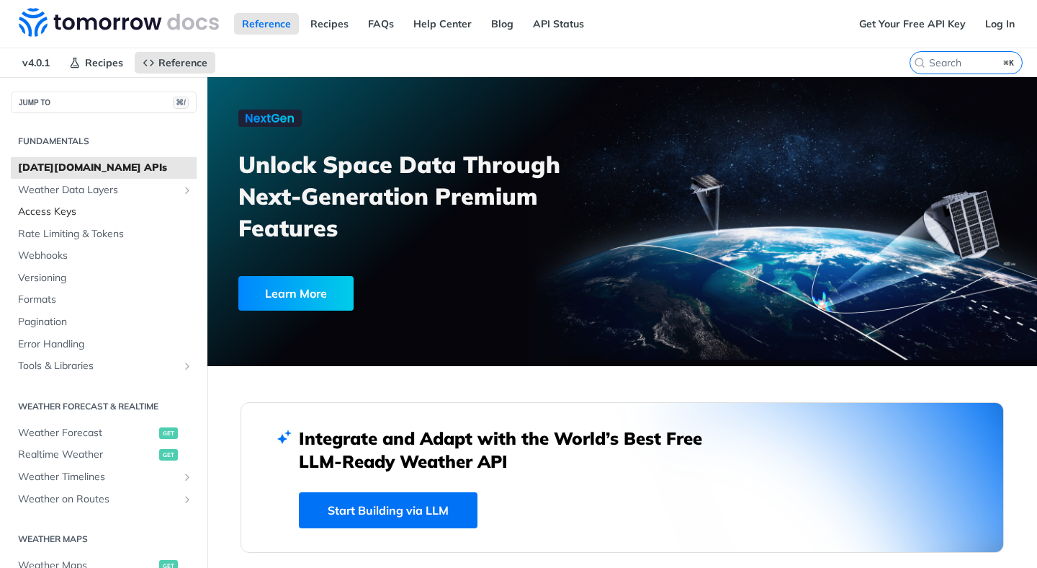
click at [118, 207] on span "Access Keys" at bounding box center [105, 212] width 175 height 14
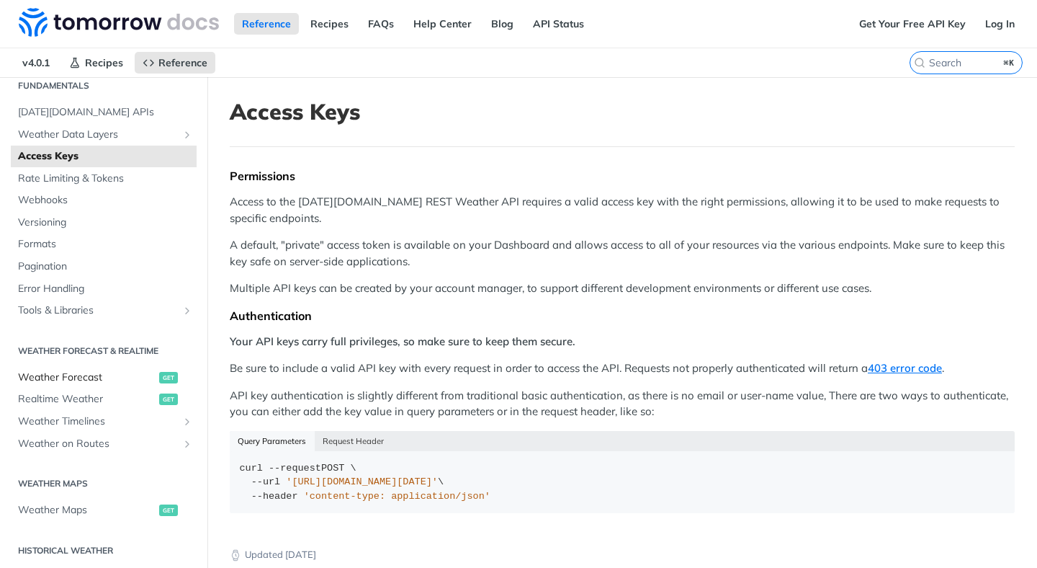
scroll to position [62, 0]
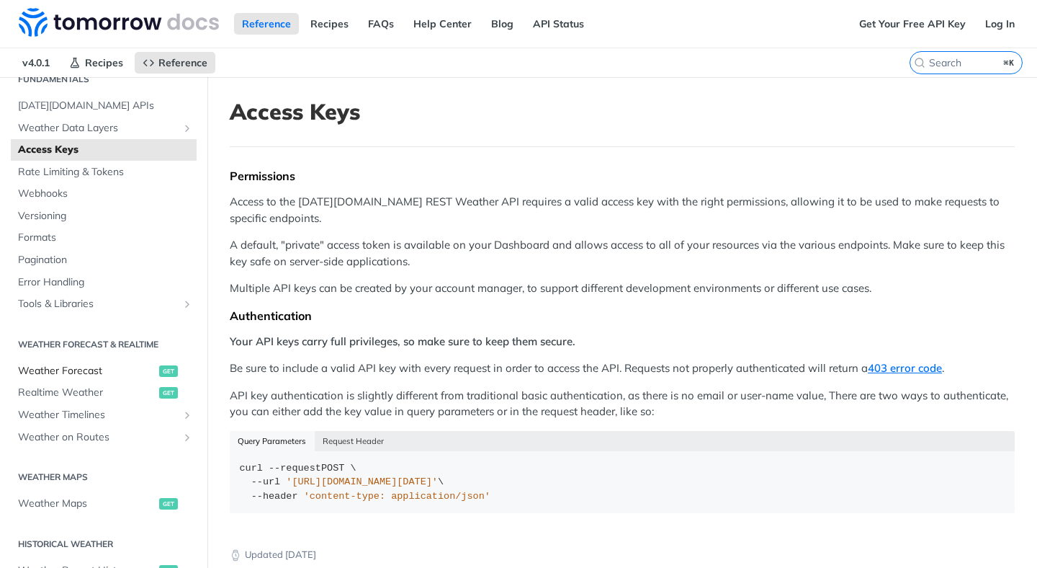
click at [97, 367] on span "Weather Forecast" at bounding box center [87, 371] width 138 height 14
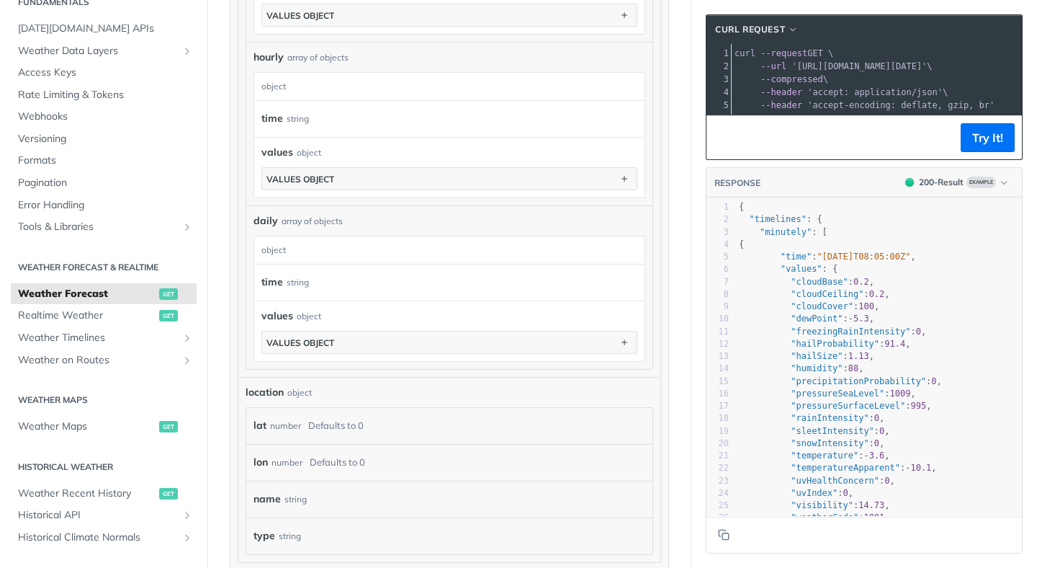
scroll to position [89, 0]
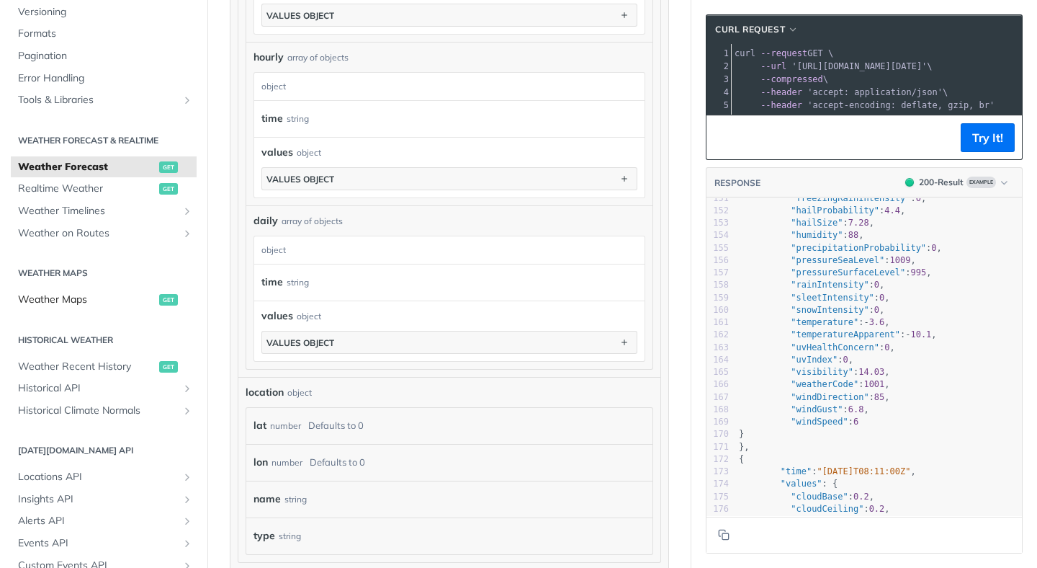
click at [108, 299] on span "Weather Maps" at bounding box center [87, 299] width 138 height 14
